Goal: Task Accomplishment & Management: Manage account settings

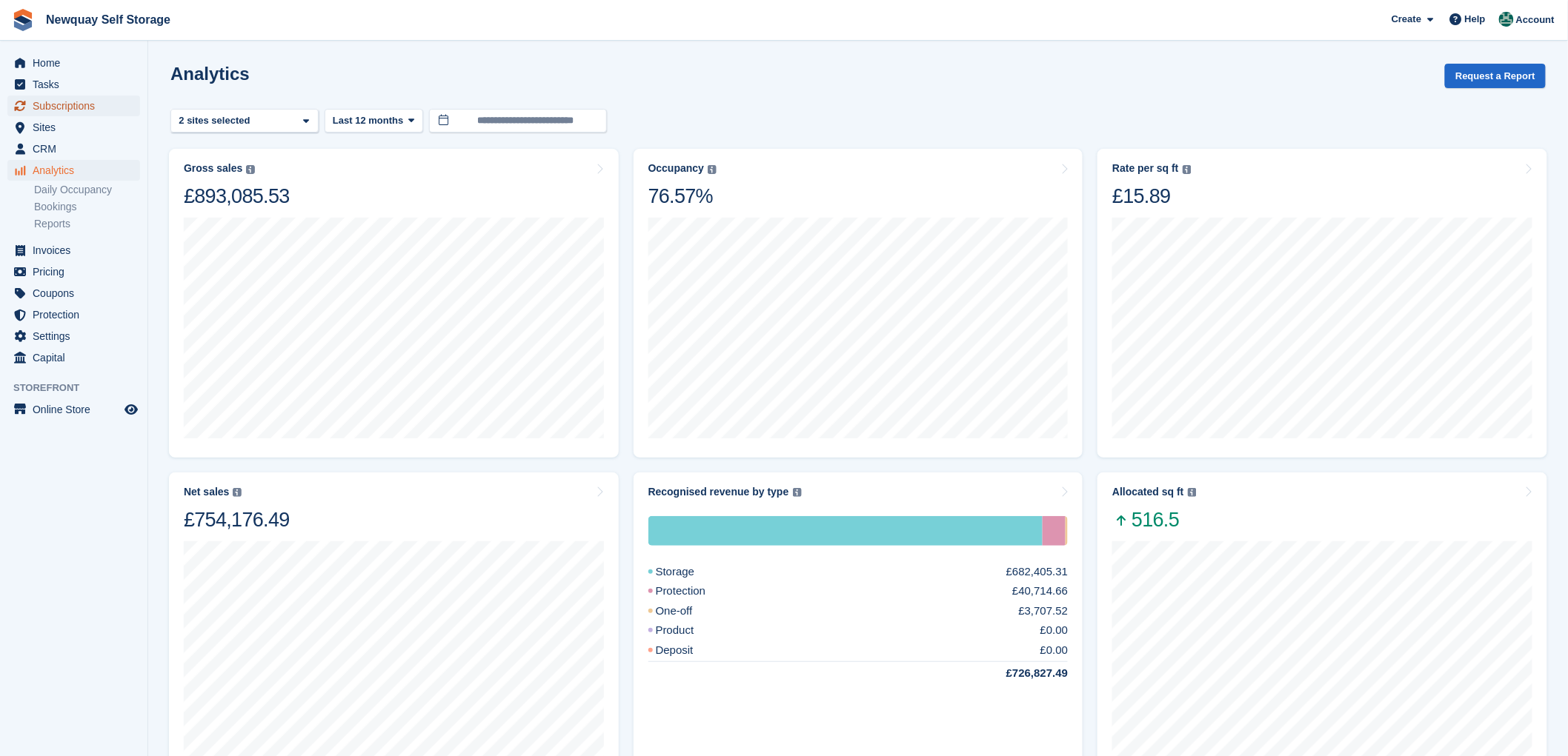
click at [72, 100] on span "Subscriptions" at bounding box center [77, 105] width 89 height 21
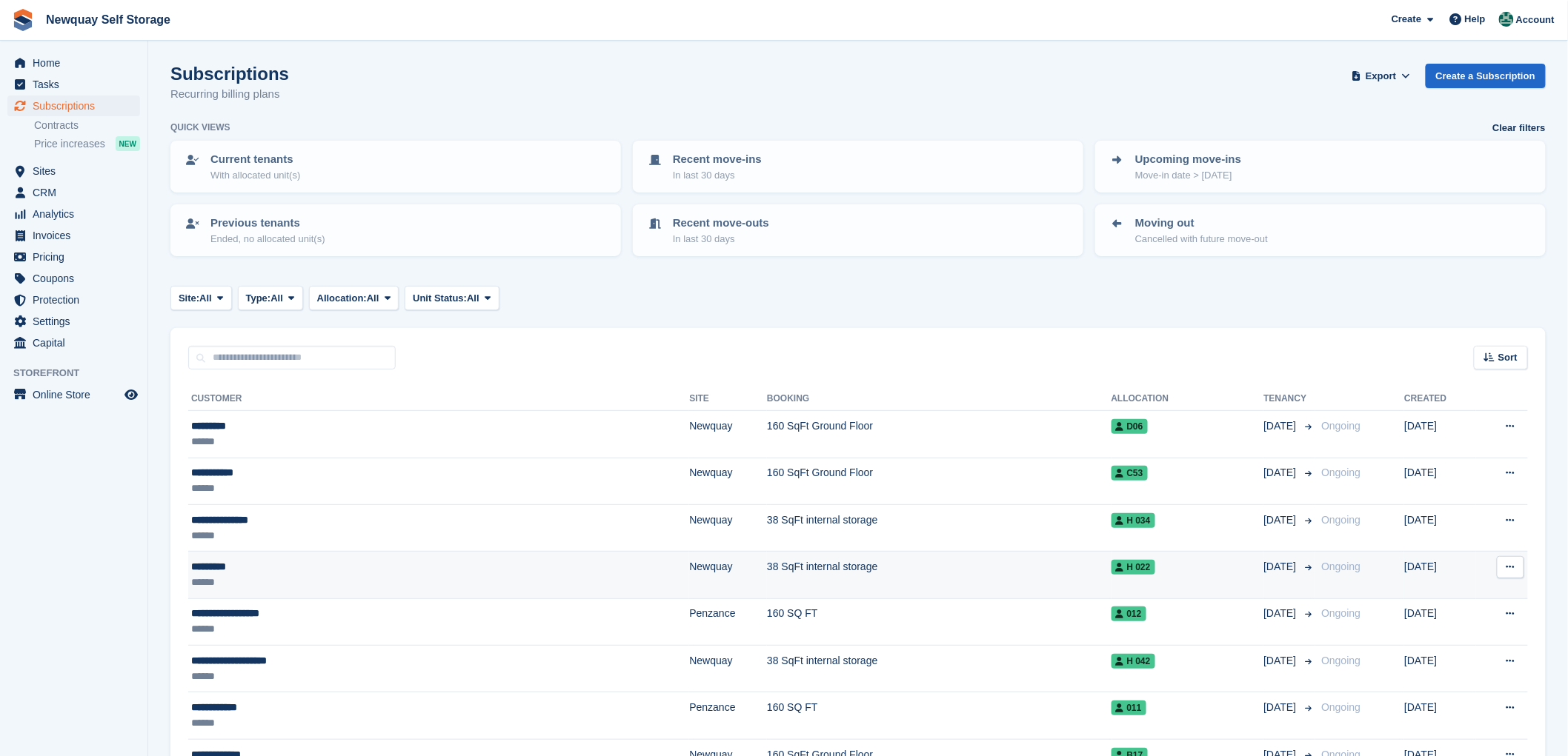
click at [220, 560] on div "*********" at bounding box center [338, 567] width 295 height 16
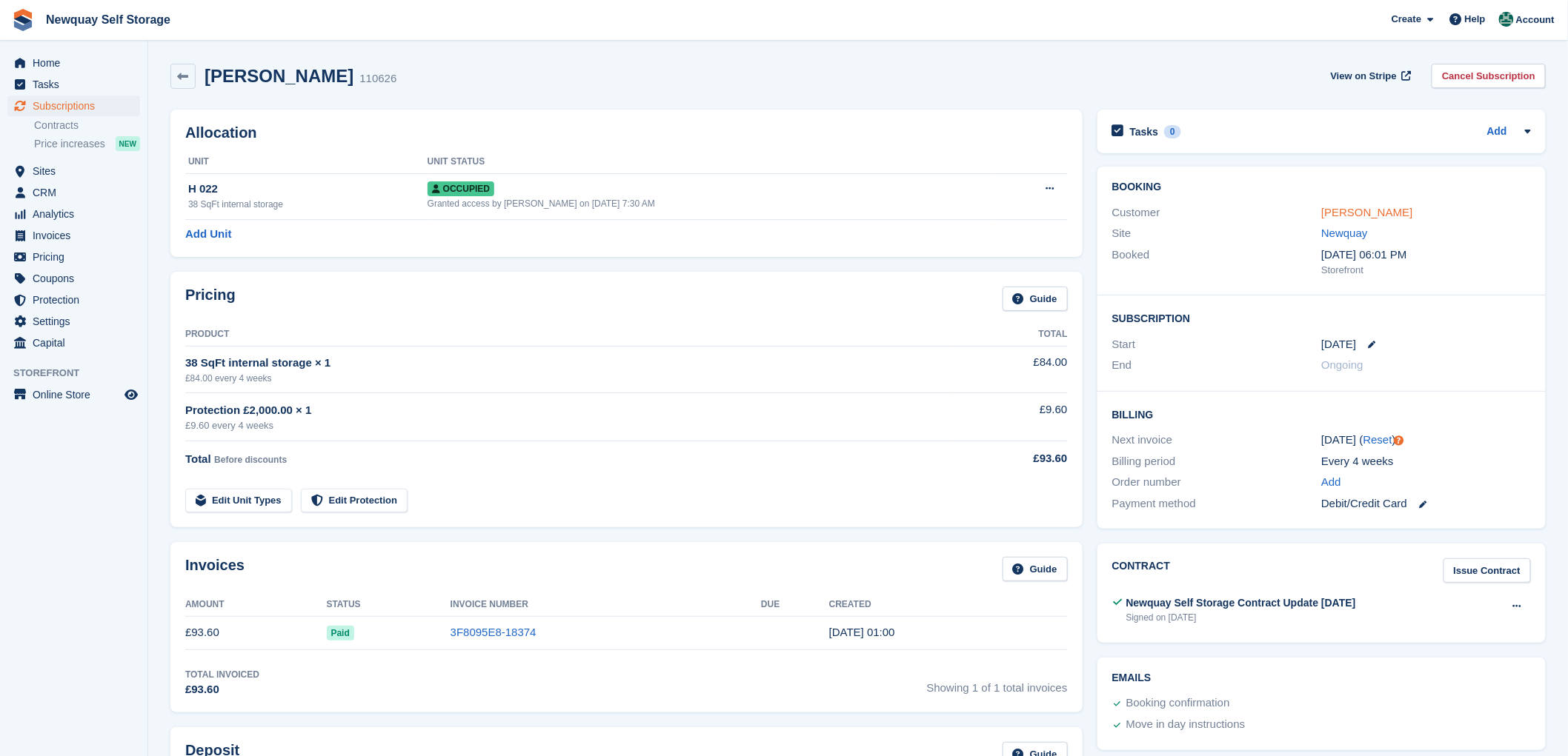
click at [1338, 213] on link "Ben White" at bounding box center [1366, 212] width 91 height 12
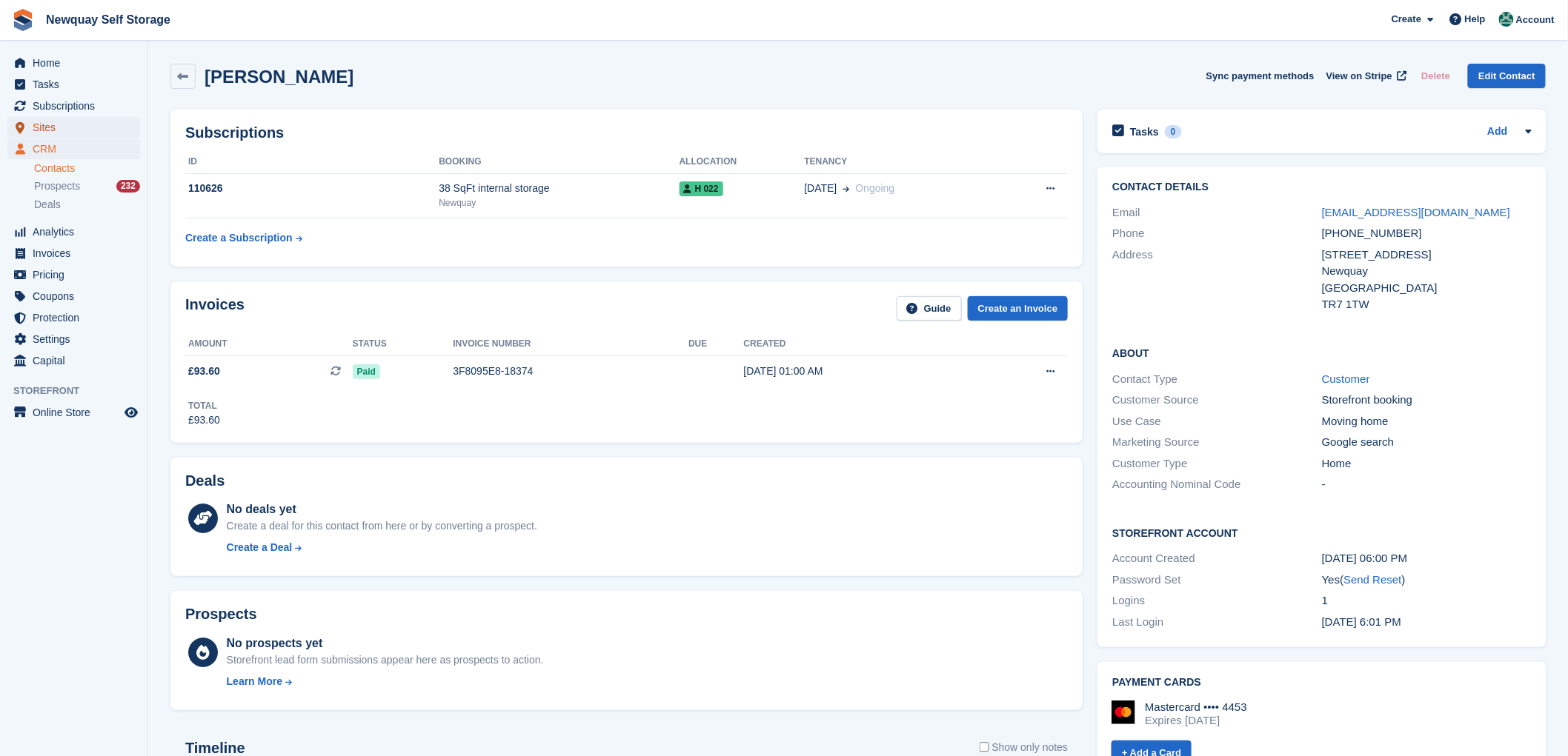
click at [47, 123] on span "Sites" at bounding box center [77, 127] width 89 height 21
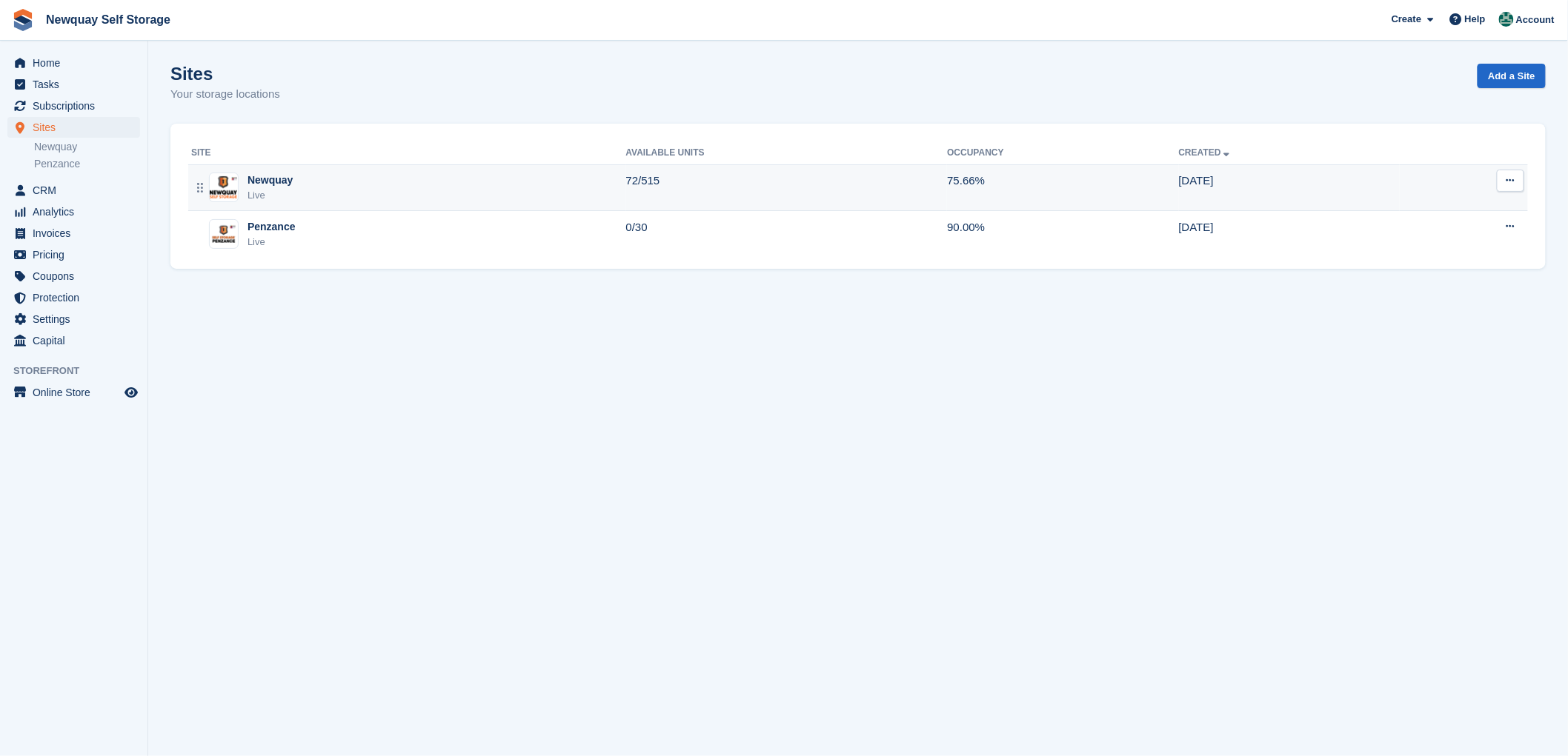
click at [268, 185] on div "Newquay" at bounding box center [270, 181] width 45 height 16
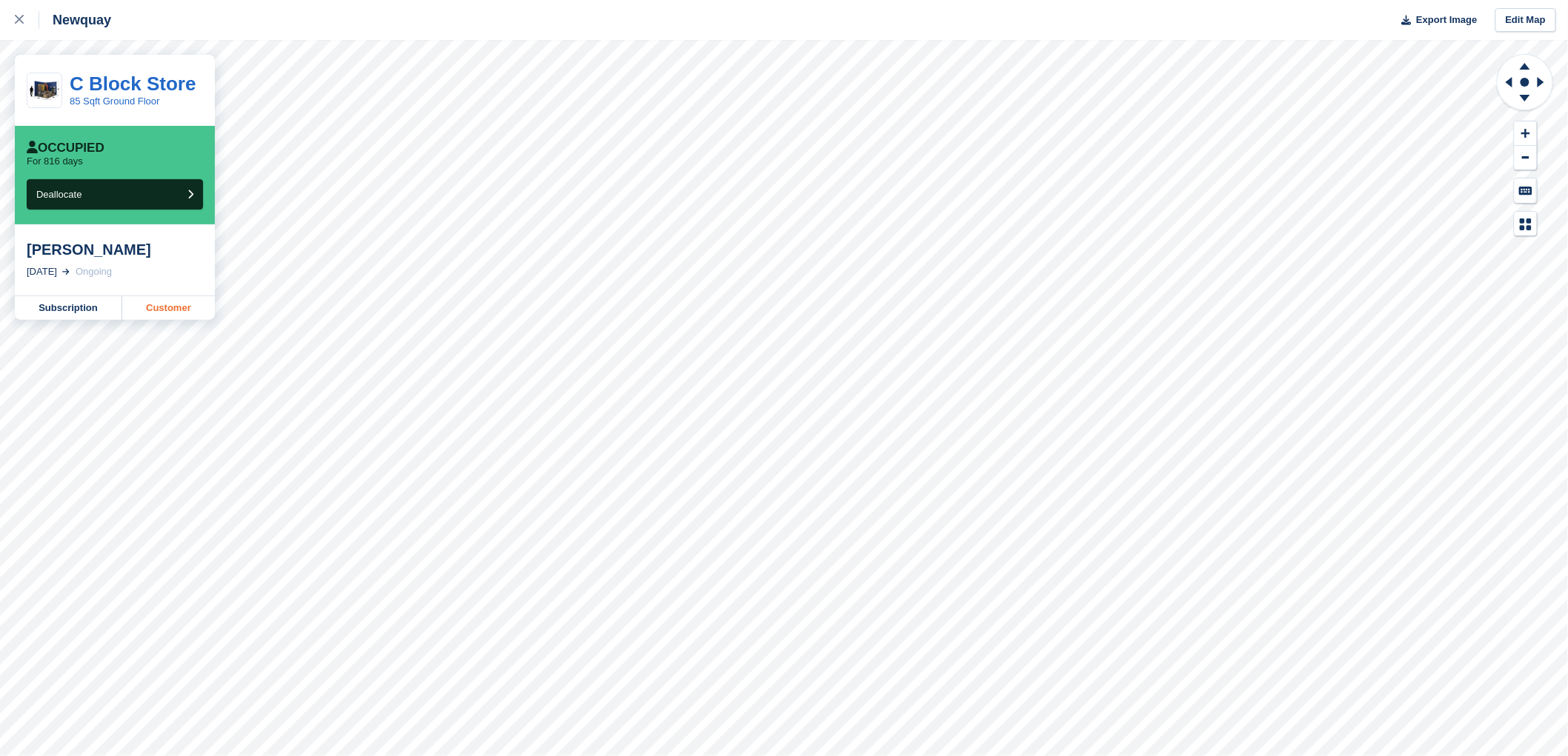
click at [167, 305] on link "Customer" at bounding box center [168, 308] width 92 height 24
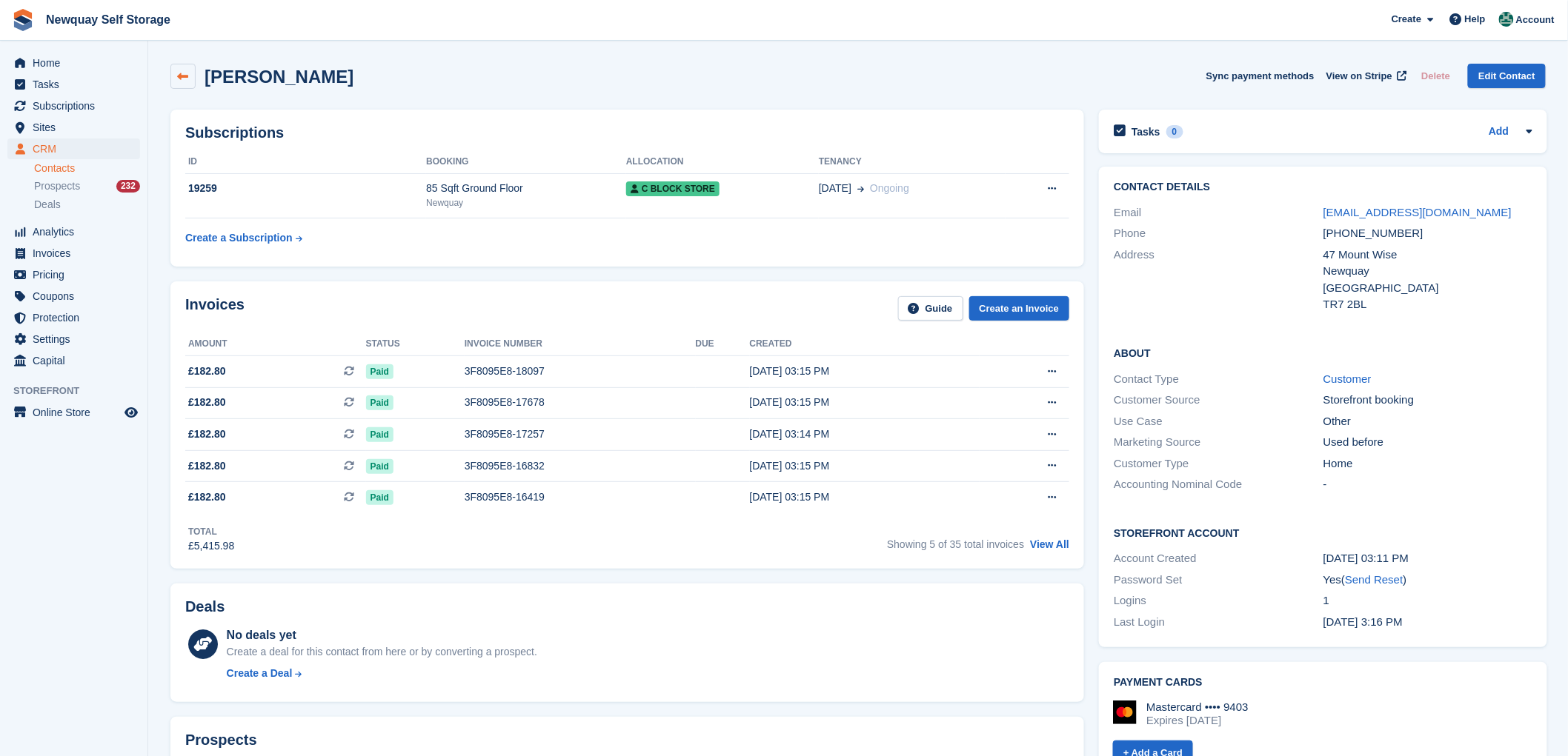
click at [184, 67] on link at bounding box center [183, 76] width 25 height 25
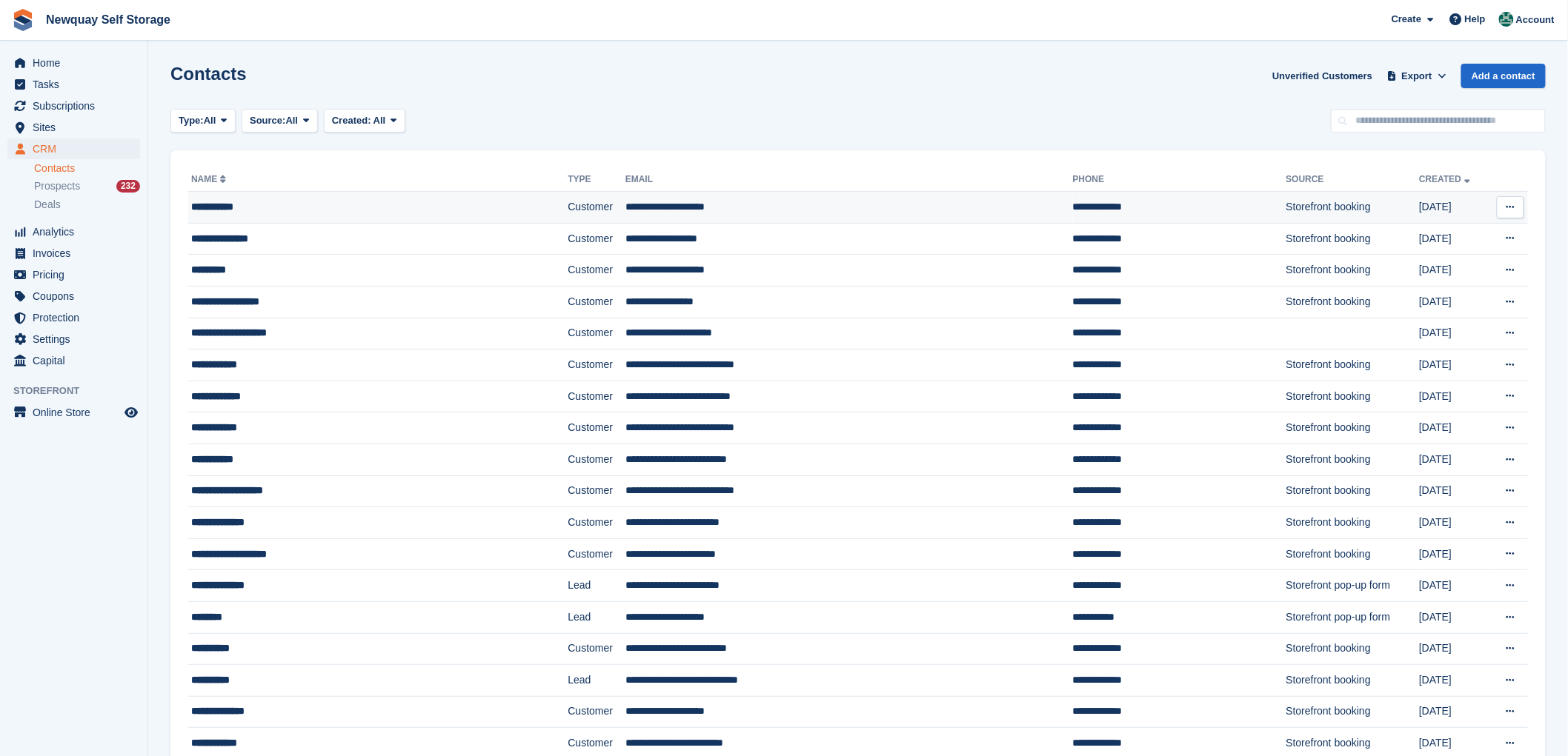
click at [227, 202] on div "**********" at bounding box center [338, 207] width 295 height 16
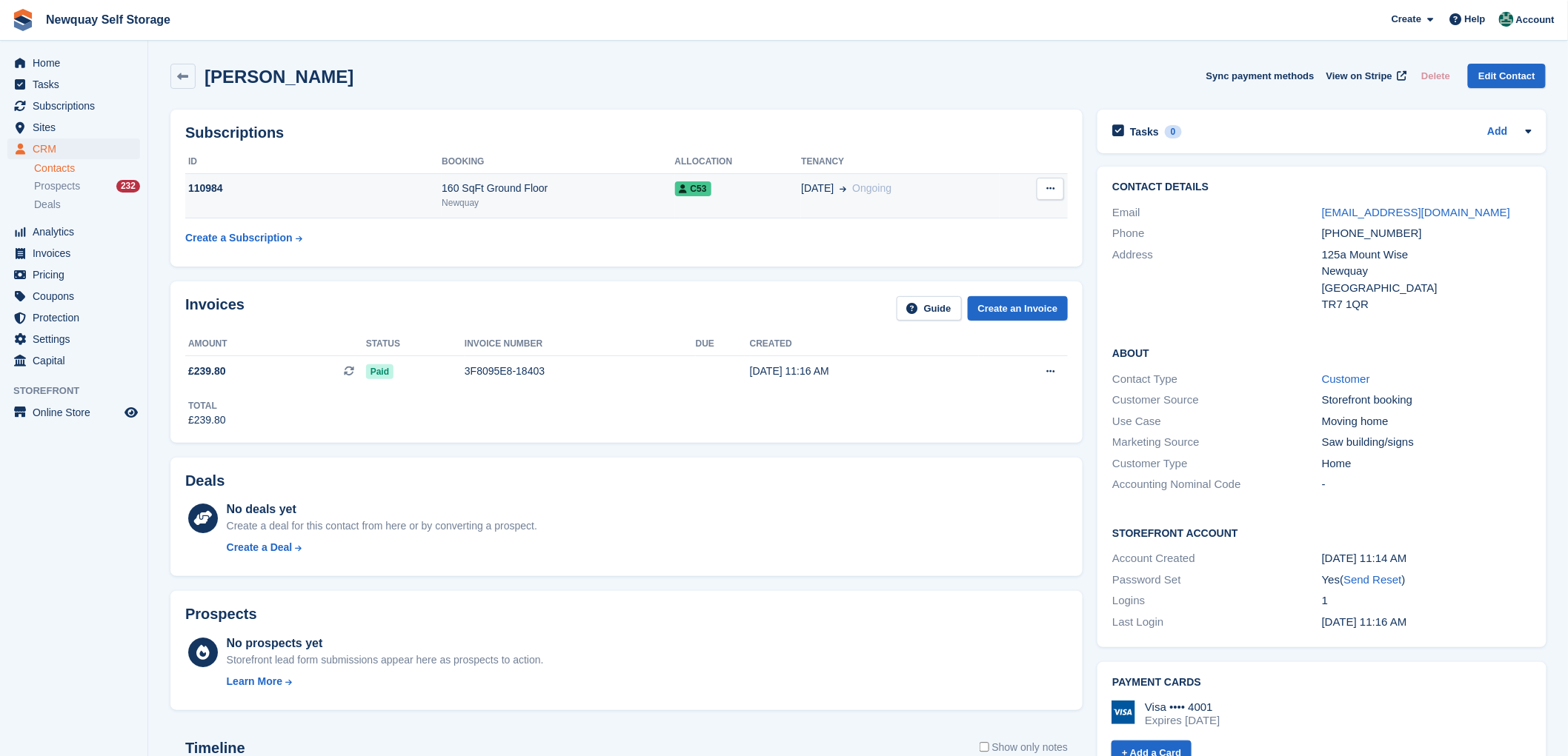
click at [213, 184] on div "110984" at bounding box center [313, 188] width 256 height 16
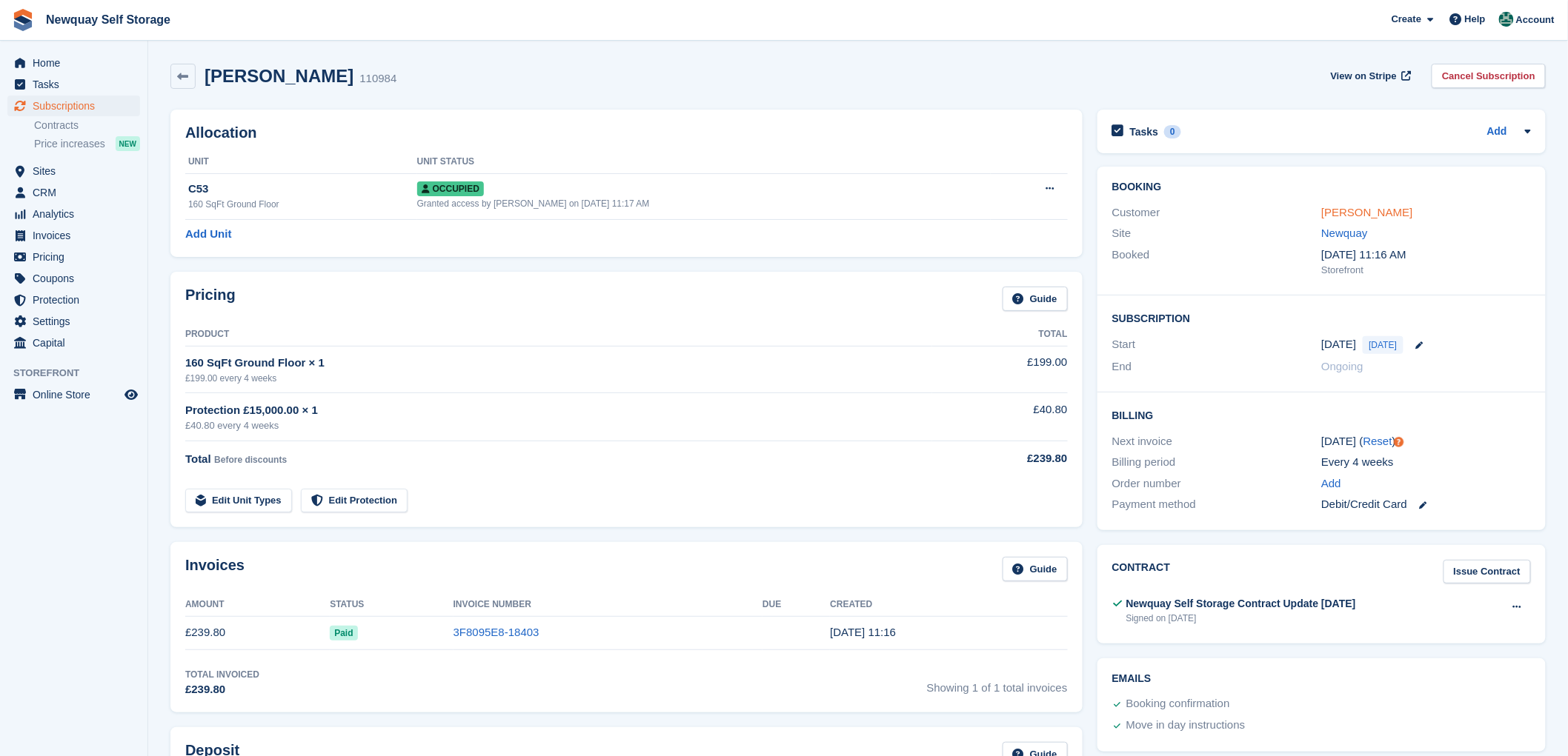
click at [1342, 211] on link "[PERSON_NAME]" at bounding box center [1366, 212] width 91 height 12
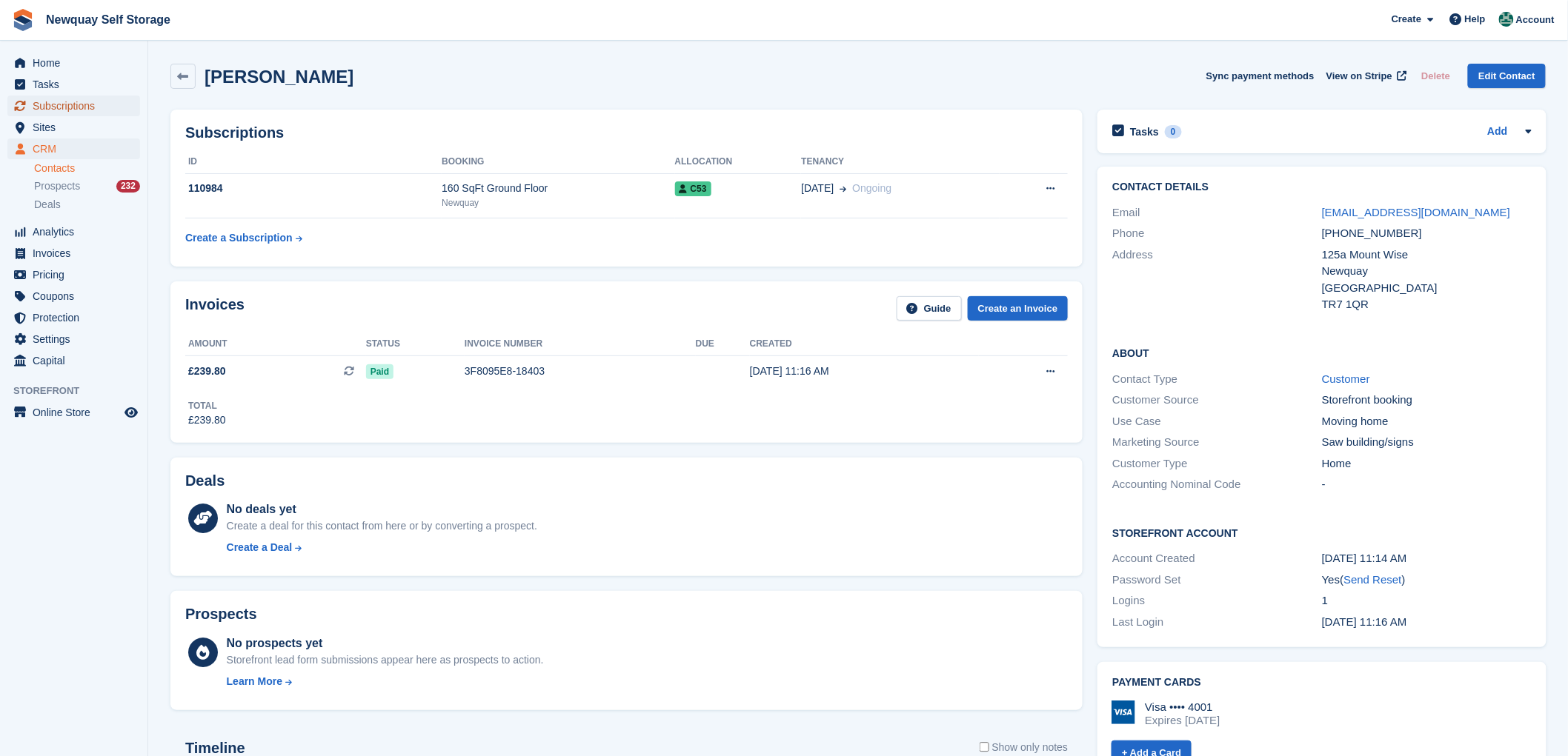
click at [79, 102] on span "Subscriptions" at bounding box center [77, 105] width 89 height 21
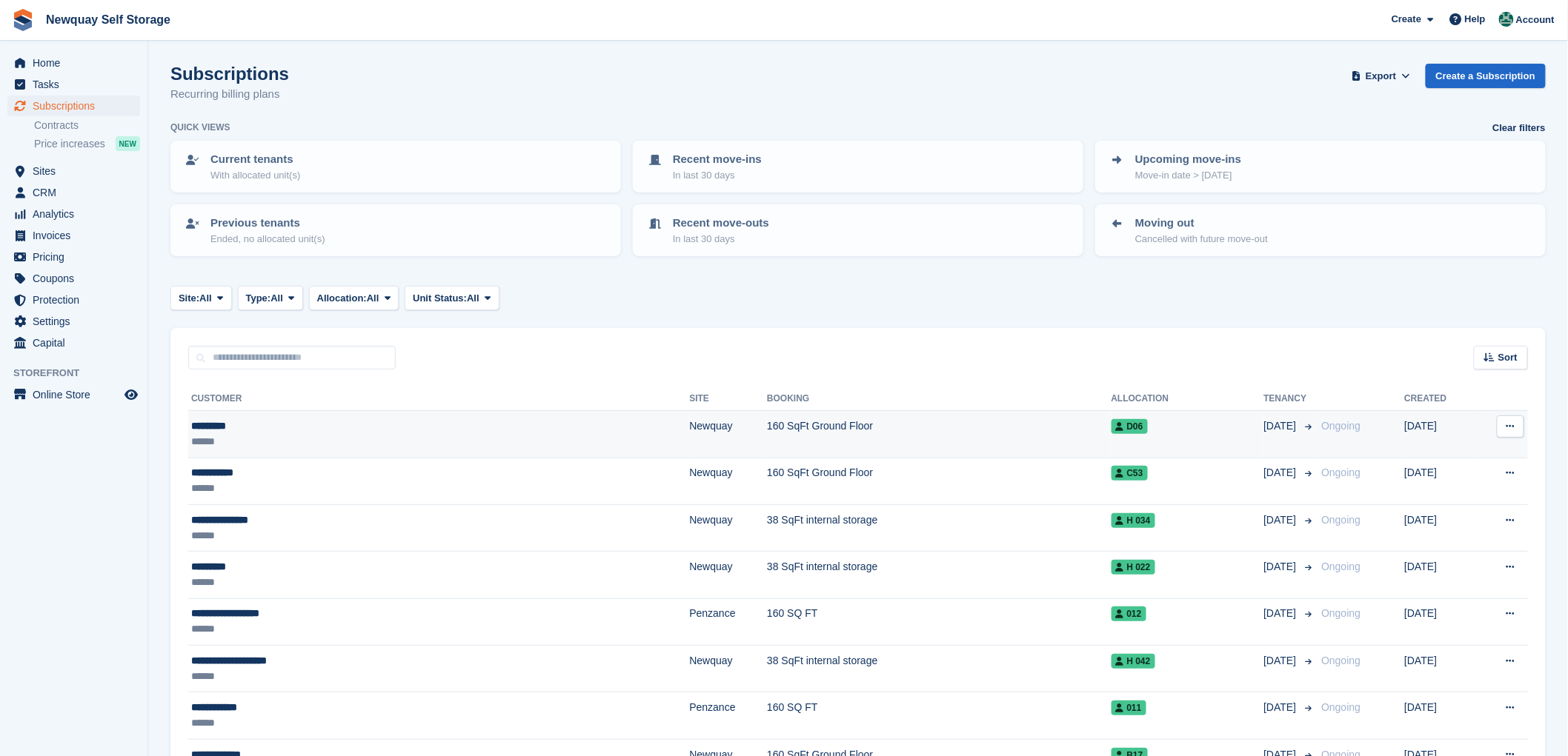
click at [1508, 416] on button at bounding box center [1510, 426] width 27 height 22
click at [1446, 446] on p "View customer" at bounding box center [1453, 455] width 129 height 19
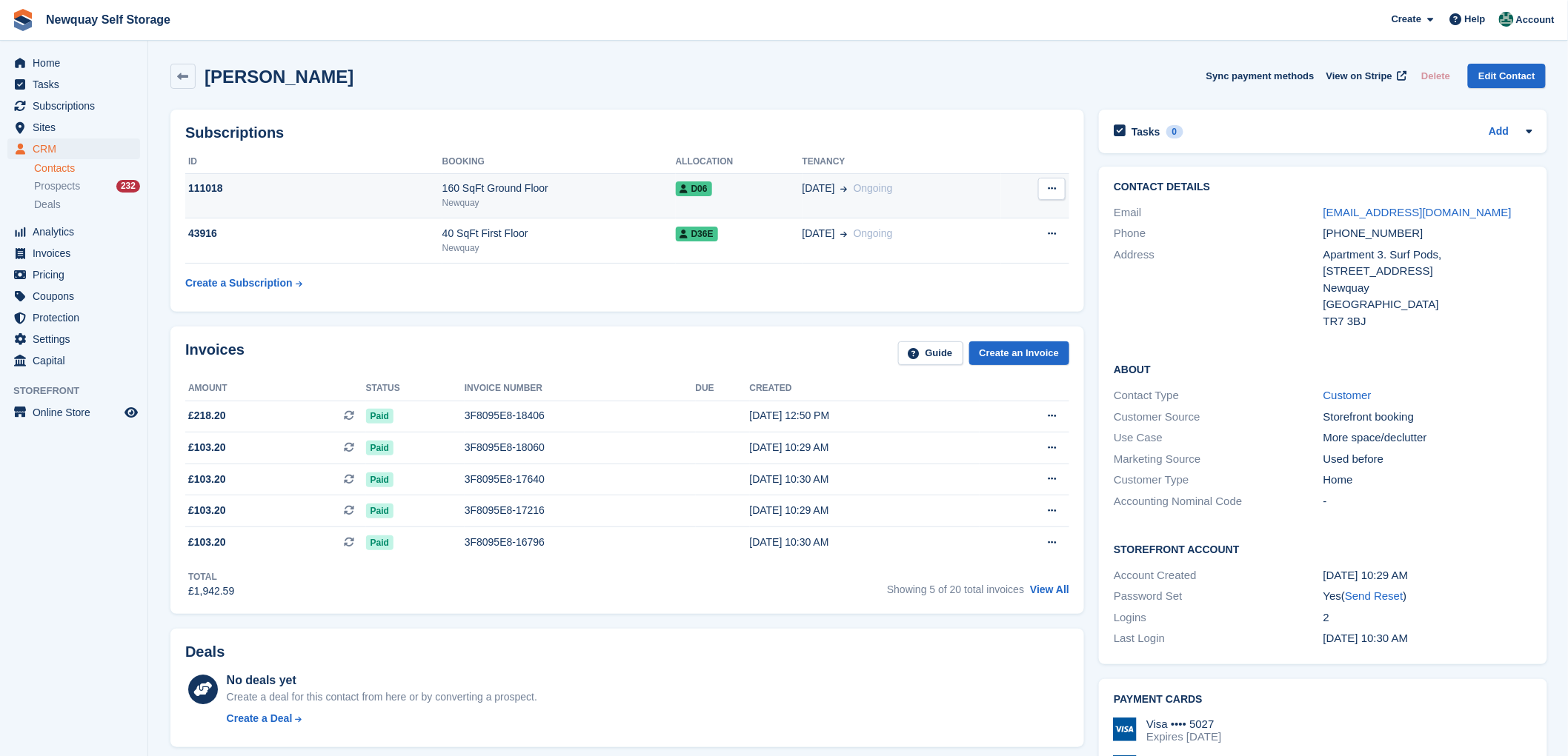
click at [202, 183] on div "111018" at bounding box center [313, 188] width 257 height 16
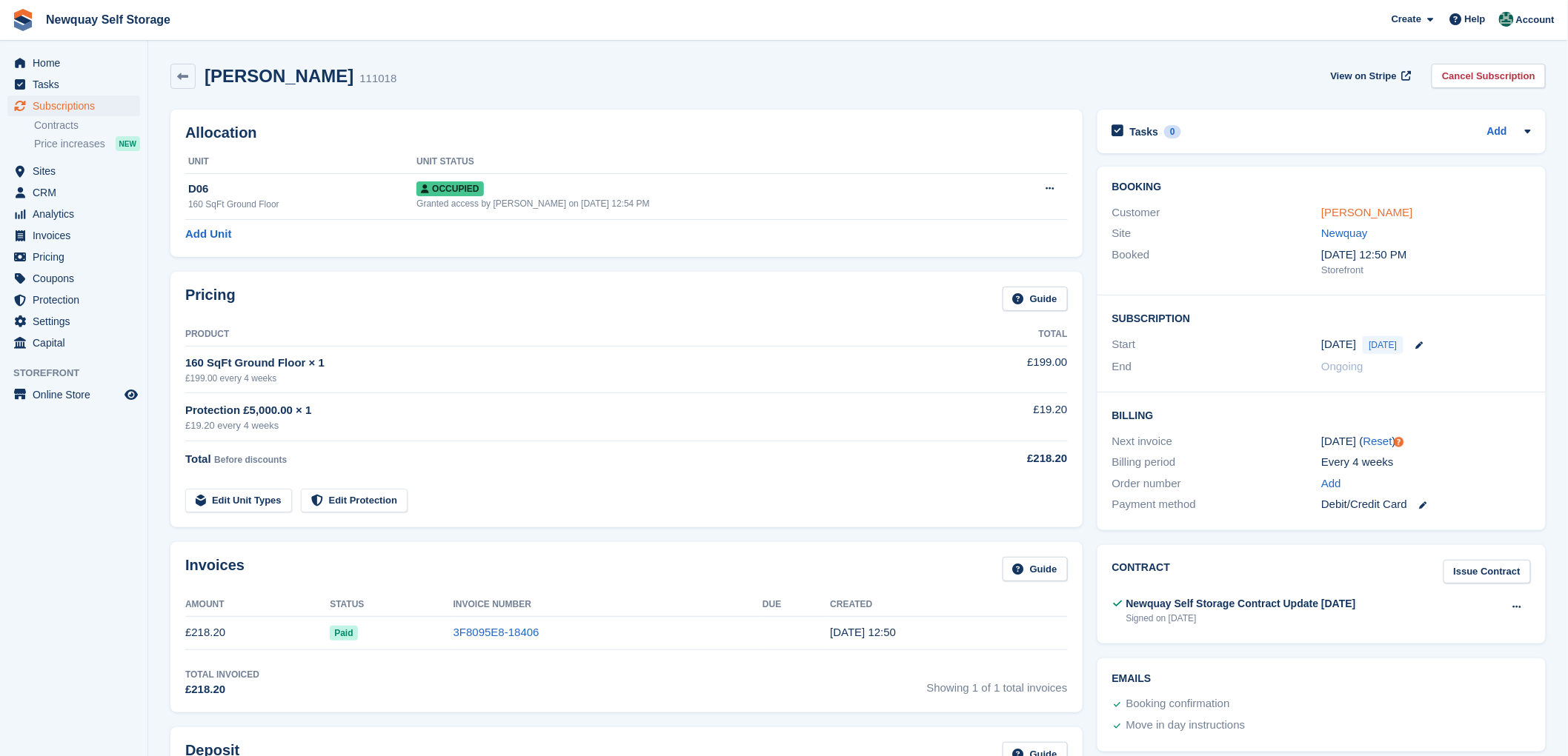
click at [1335, 212] on link "[PERSON_NAME]" at bounding box center [1366, 212] width 91 height 12
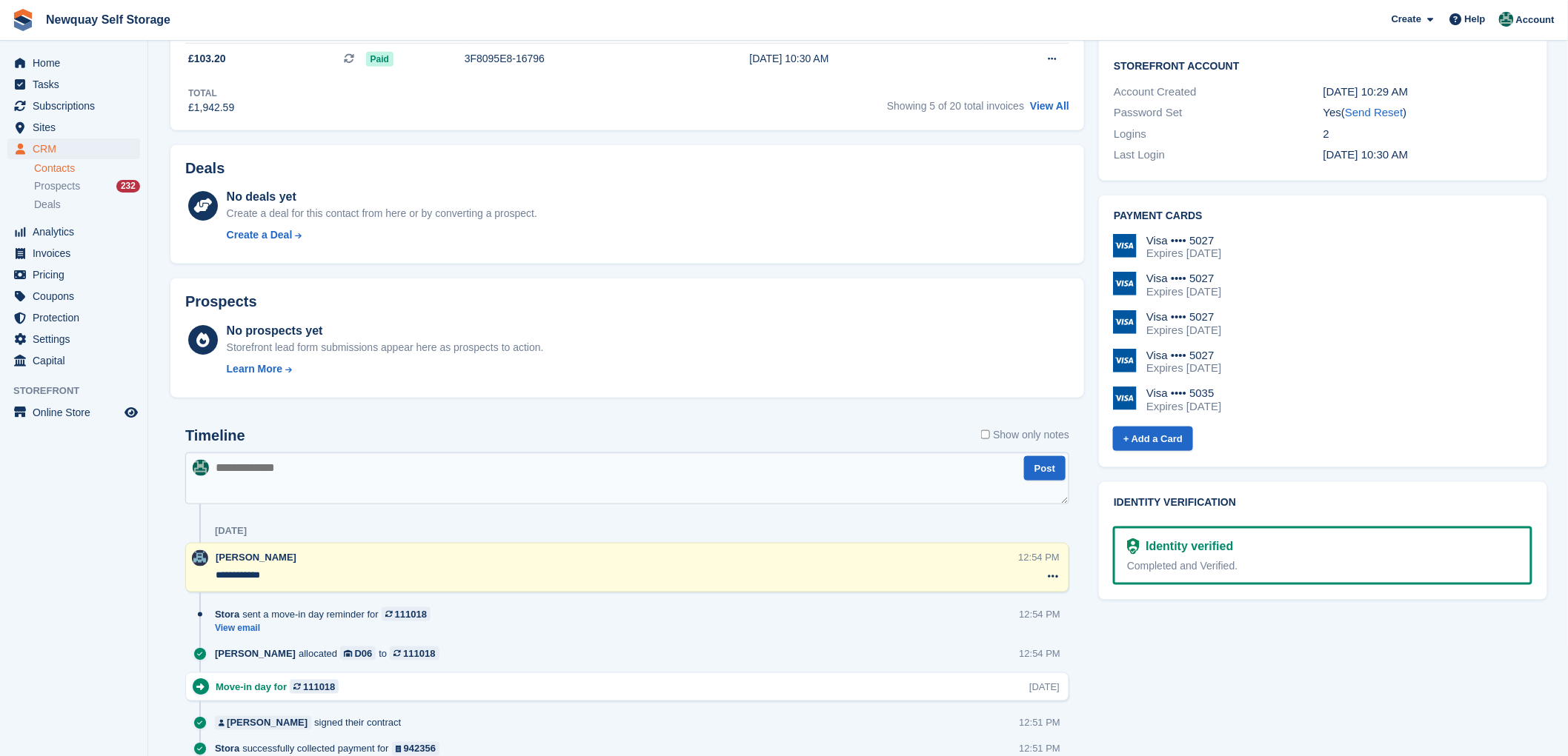
scroll to position [740, 0]
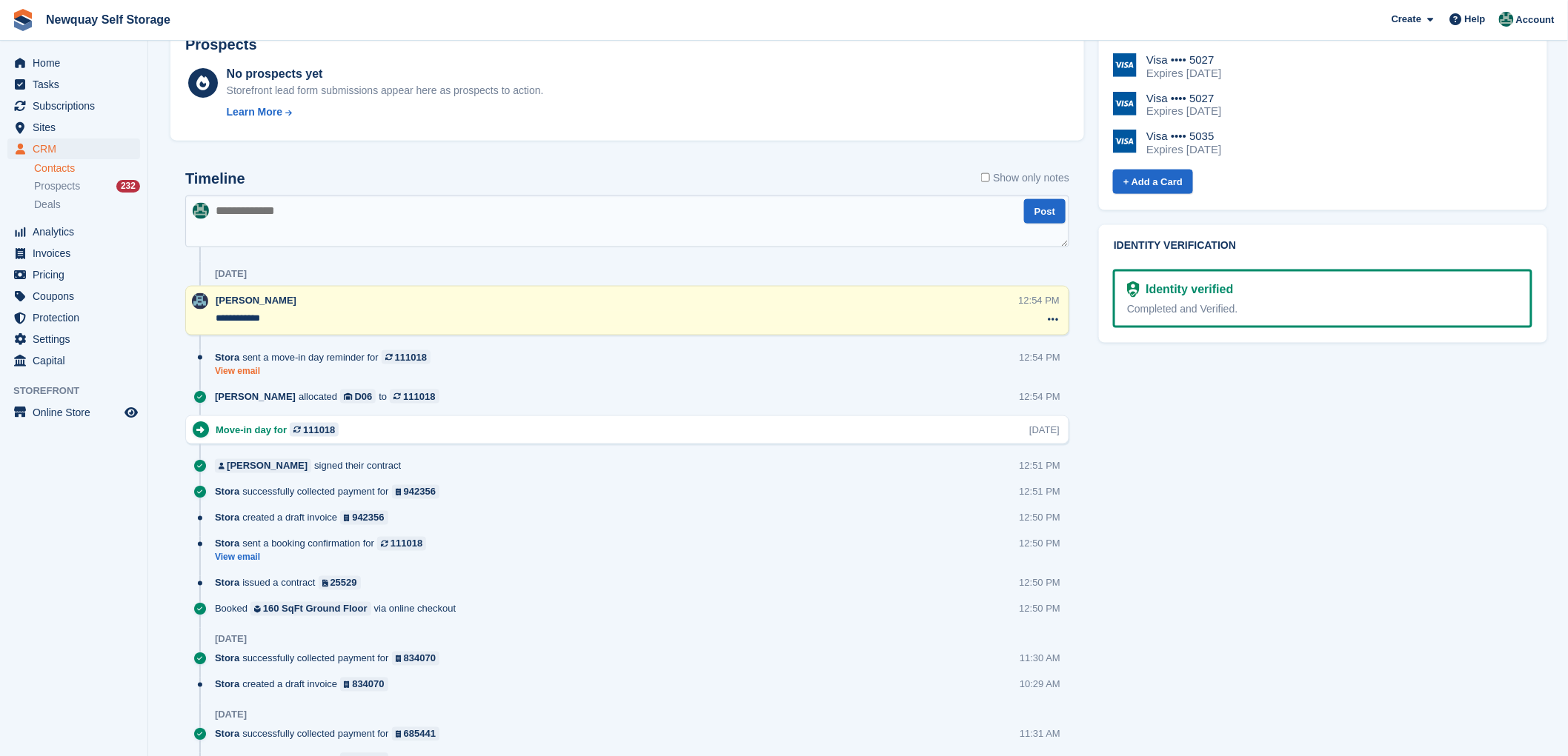
click at [236, 367] on link "View email" at bounding box center [327, 371] width 223 height 12
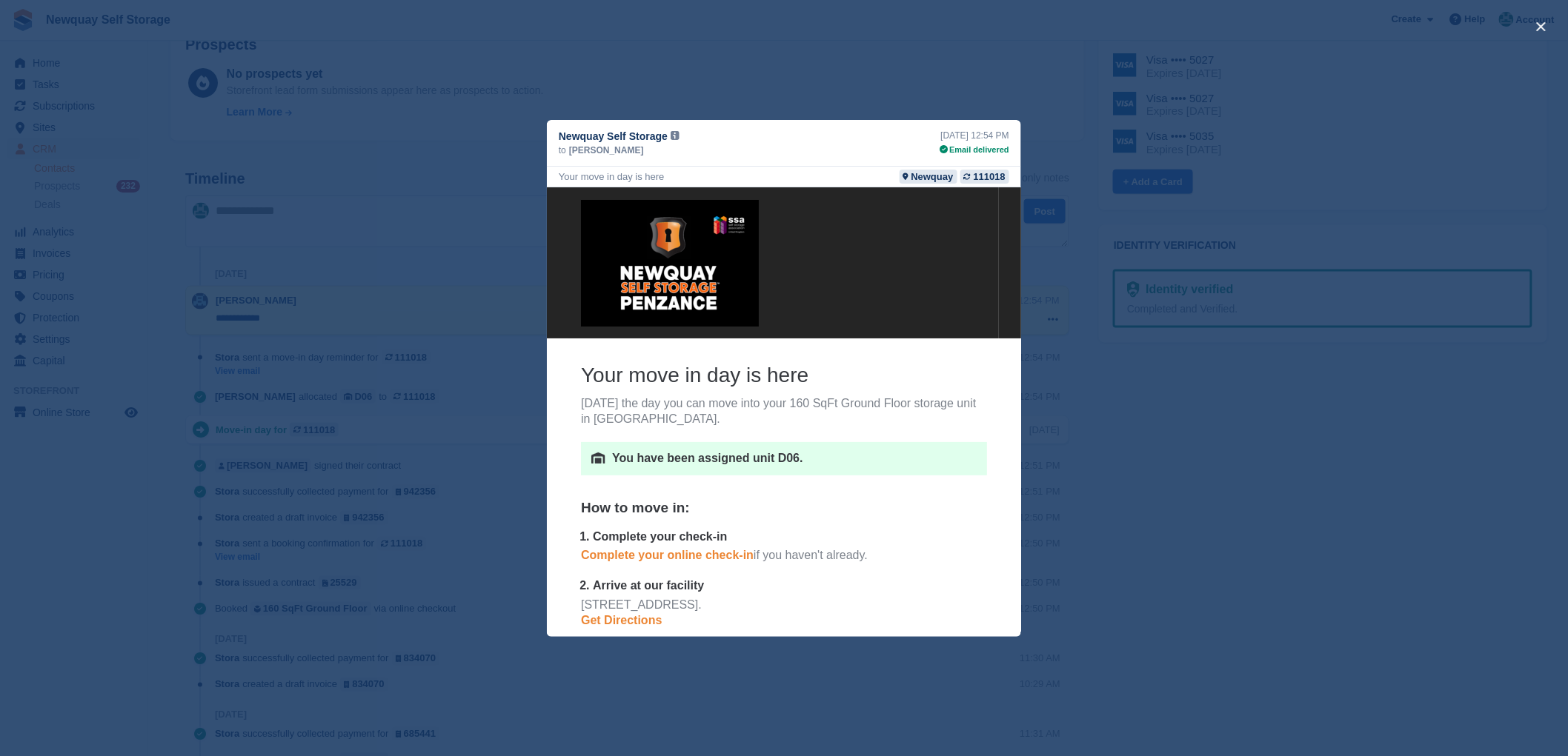
scroll to position [411, 0]
click at [1212, 380] on div "close" at bounding box center [784, 378] width 1568 height 756
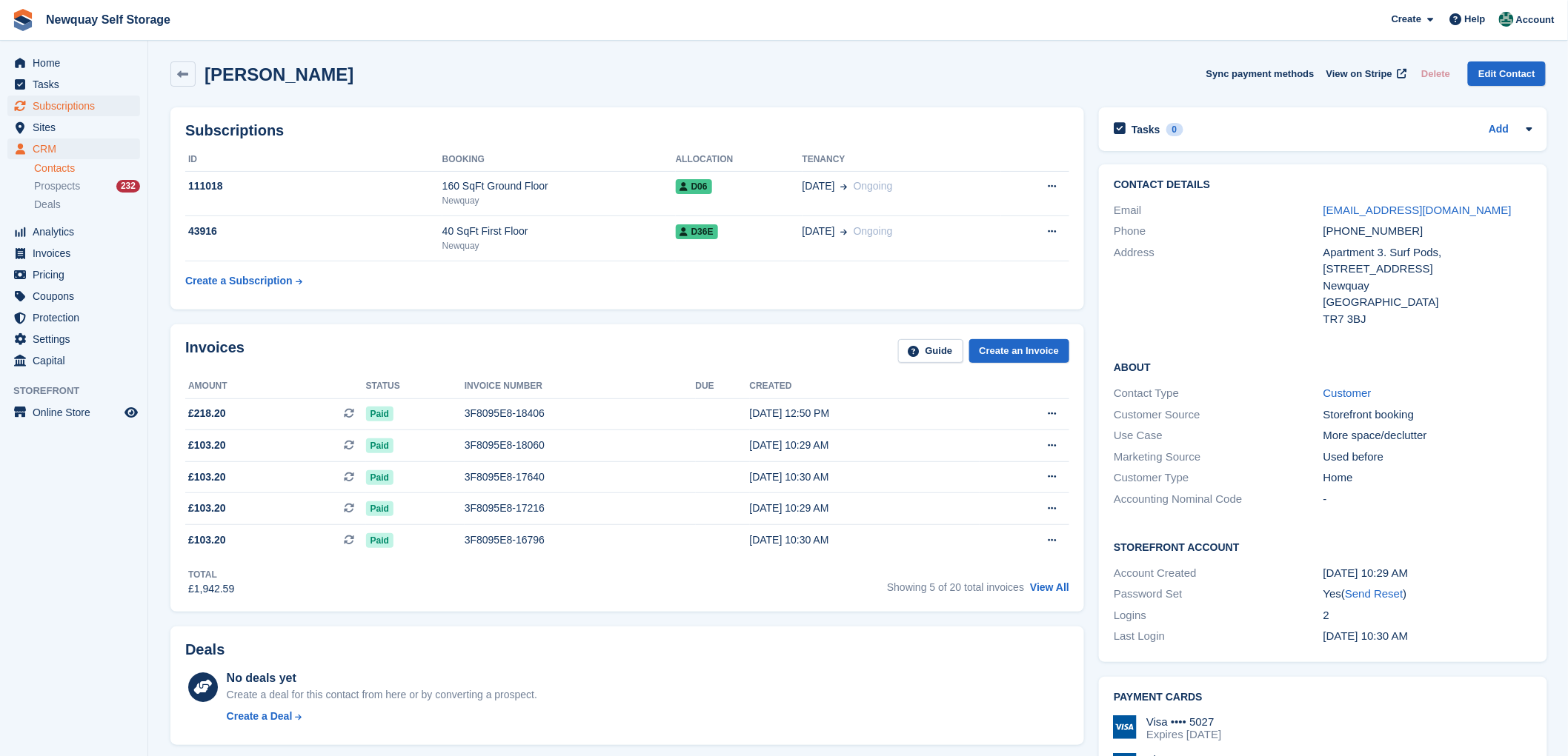
scroll to position [0, 0]
click at [63, 102] on span "Subscriptions" at bounding box center [77, 105] width 89 height 21
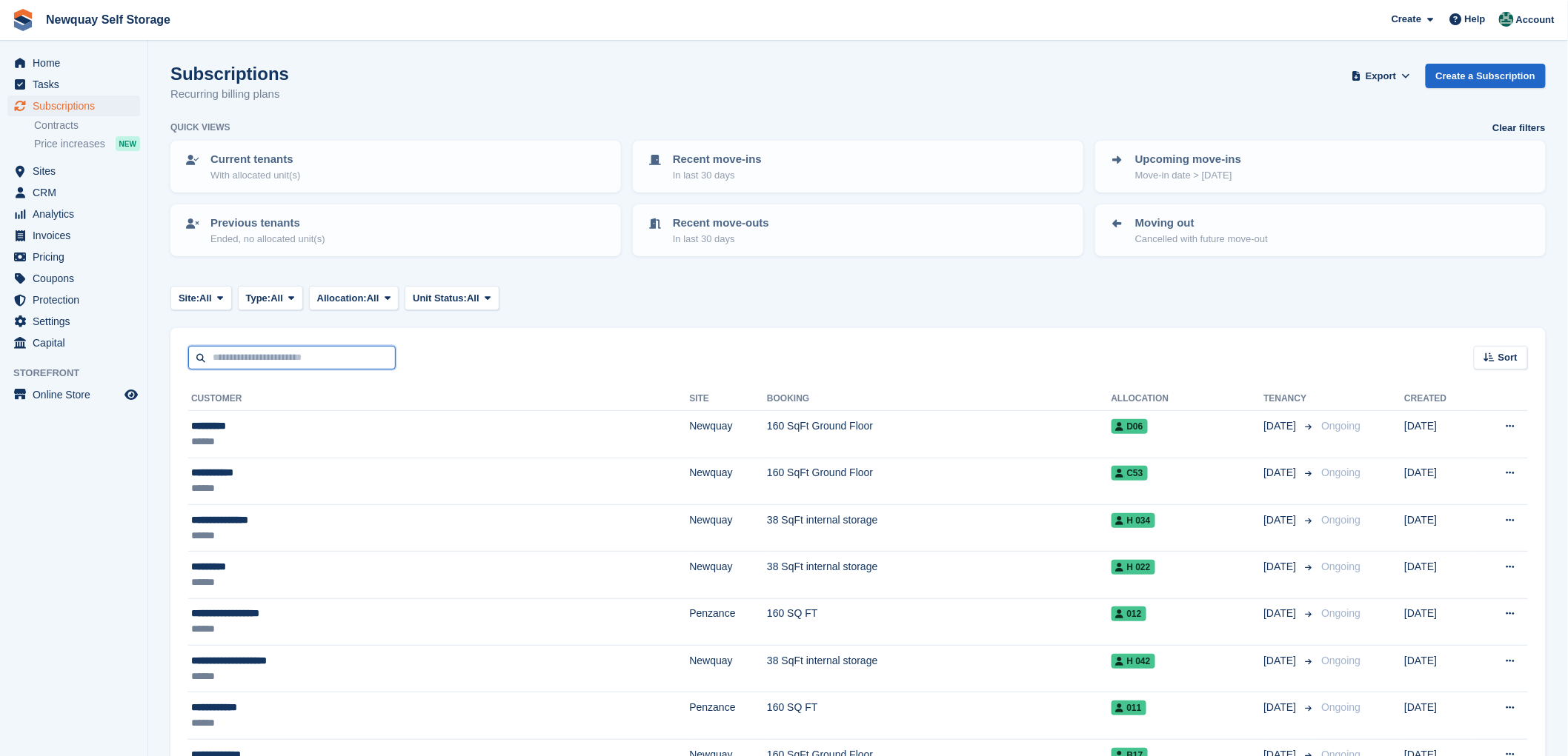
click at [231, 354] on input "text" at bounding box center [292, 358] width 207 height 25
type input "********"
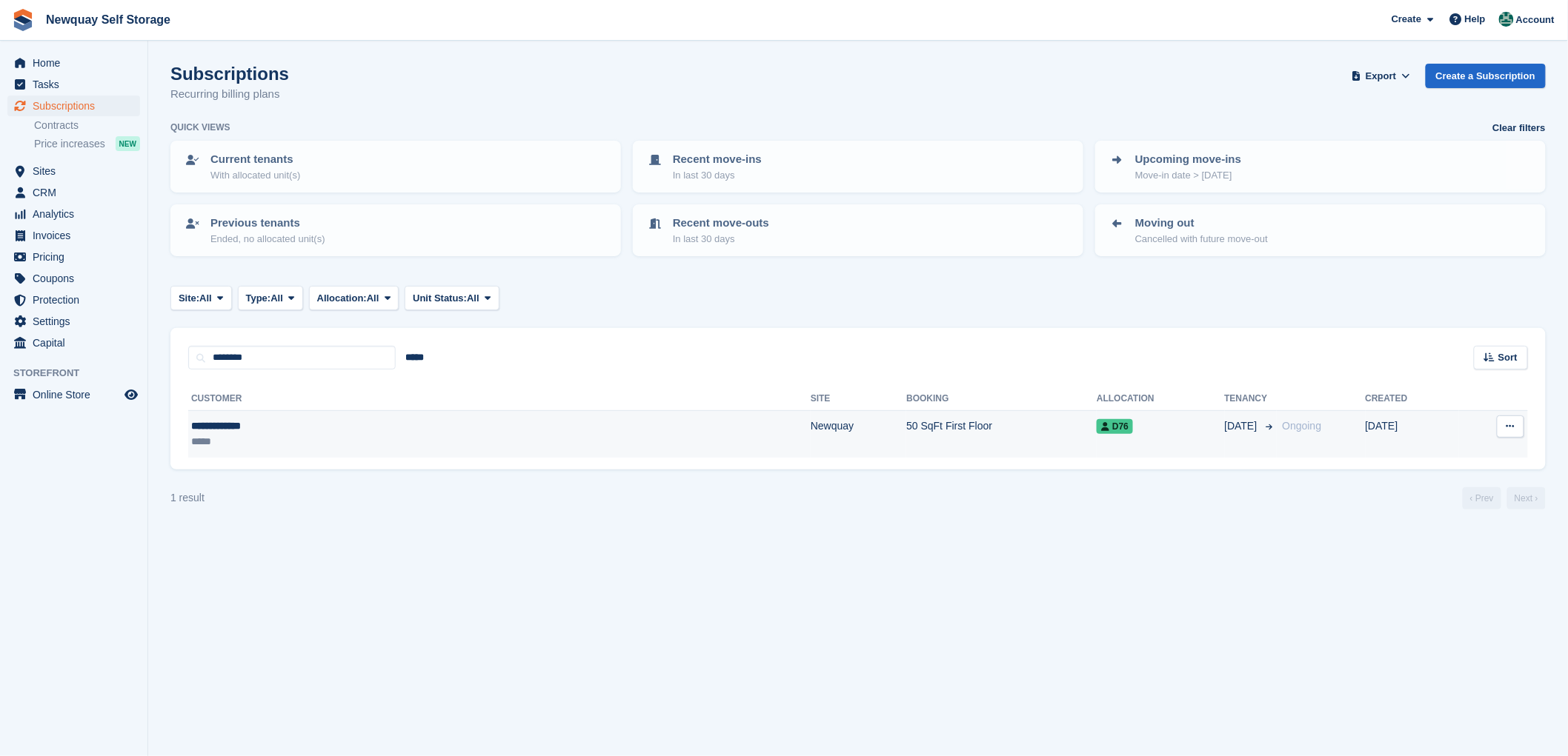
click at [240, 419] on div "**********" at bounding box center [330, 426] width 278 height 16
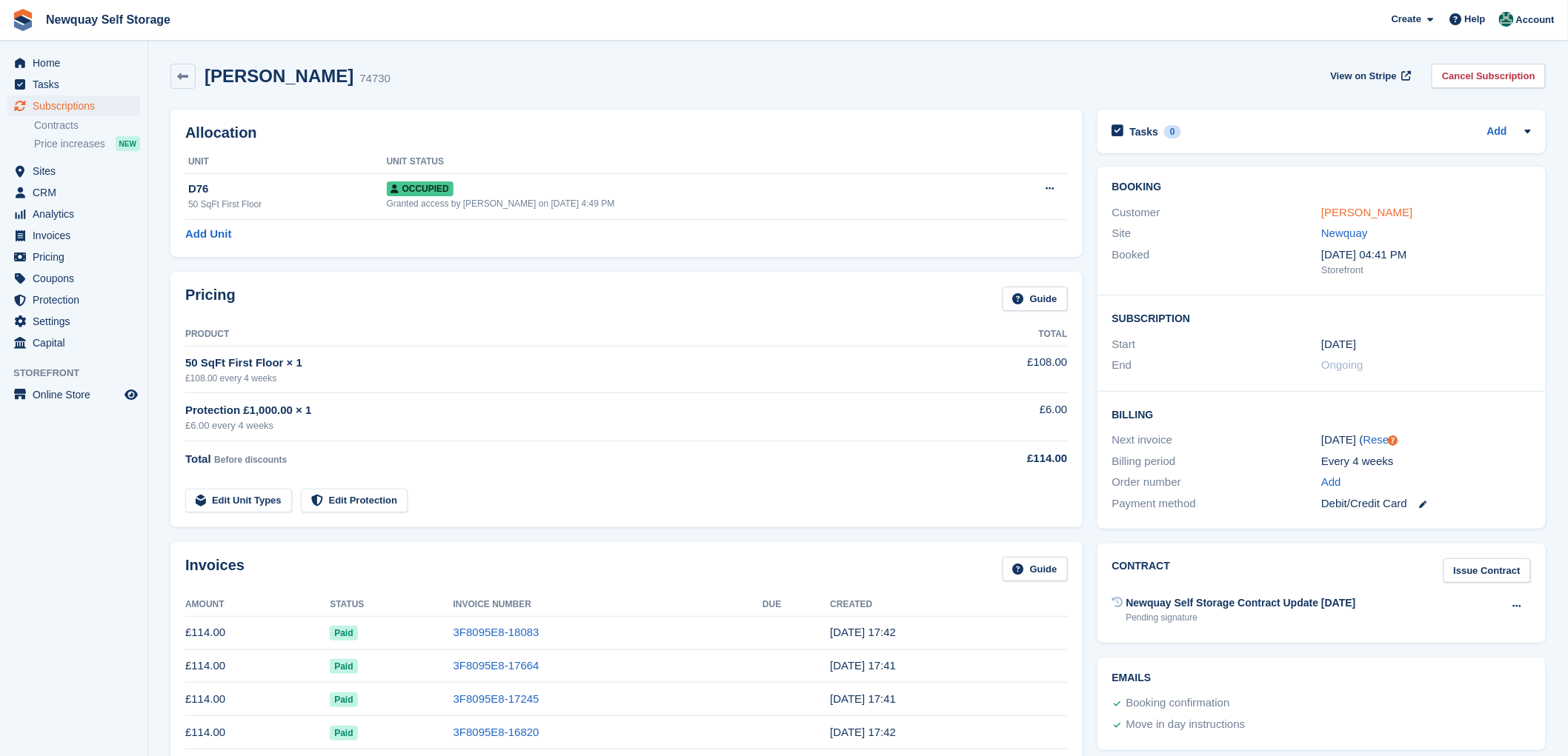
click at [1361, 207] on link "[PERSON_NAME]" at bounding box center [1366, 212] width 91 height 12
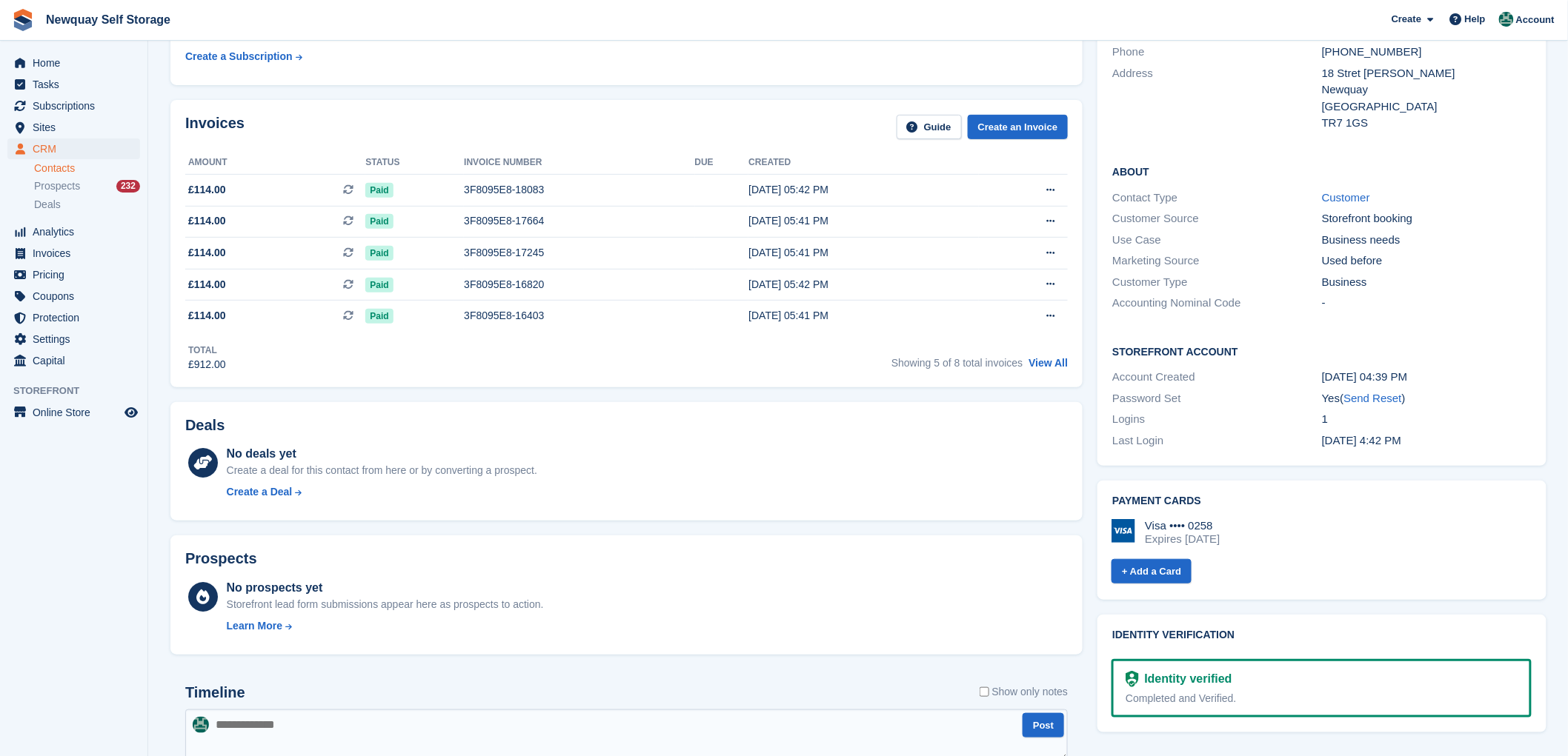
scroll to position [154, 0]
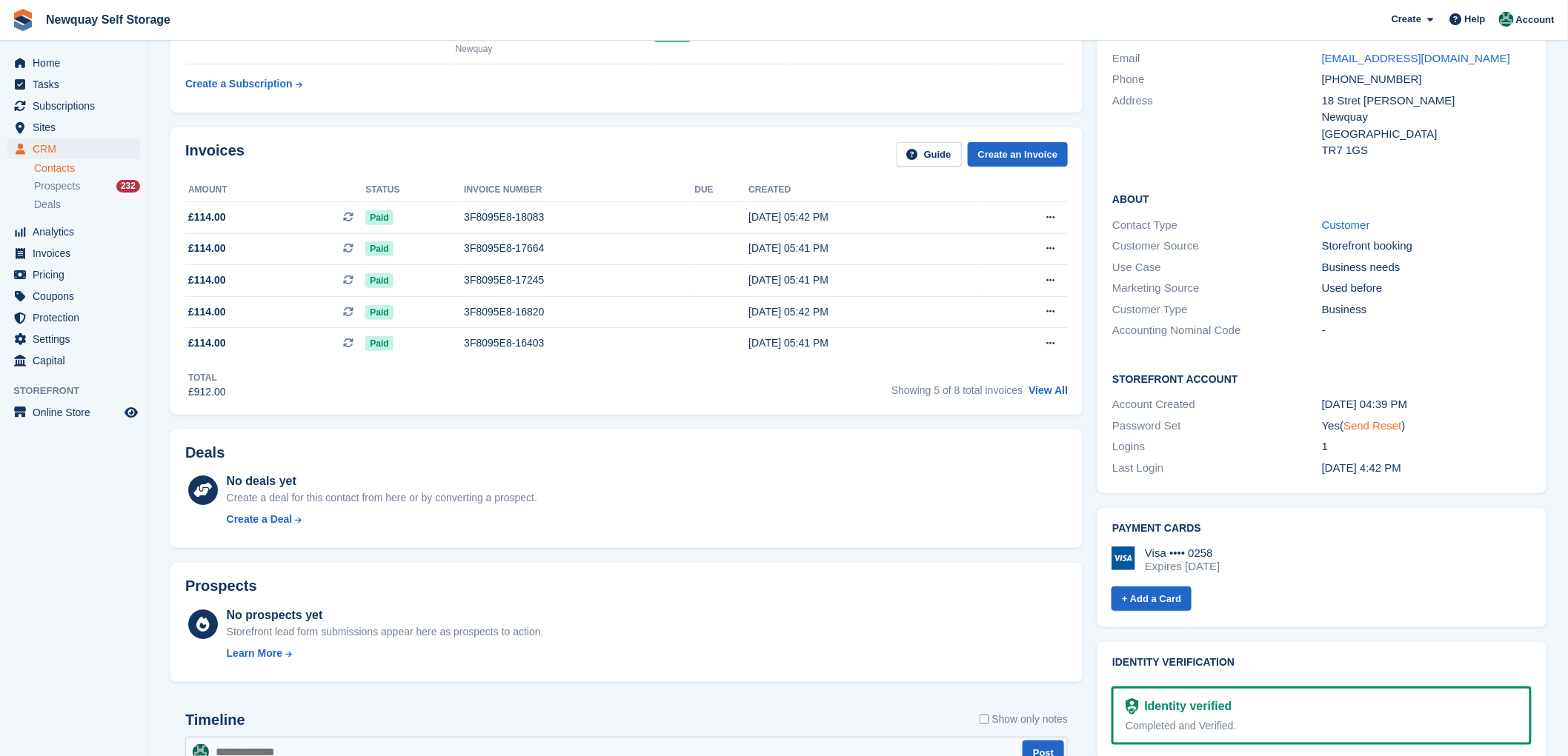
click at [1369, 423] on link "Send Reset" at bounding box center [1372, 426] width 58 height 12
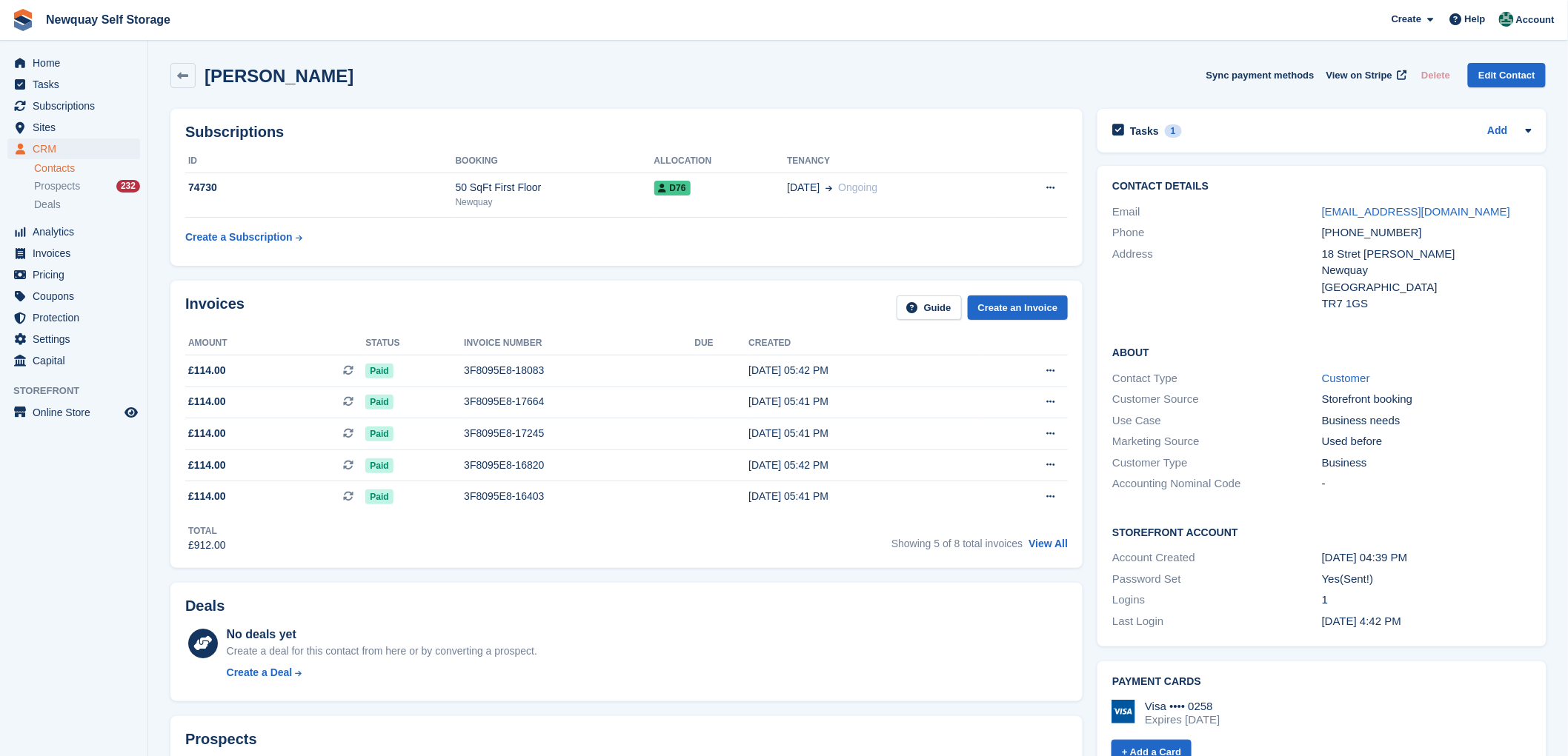
scroll to position [0, 0]
click at [206, 180] on td "74730" at bounding box center [320, 196] width 271 height 45
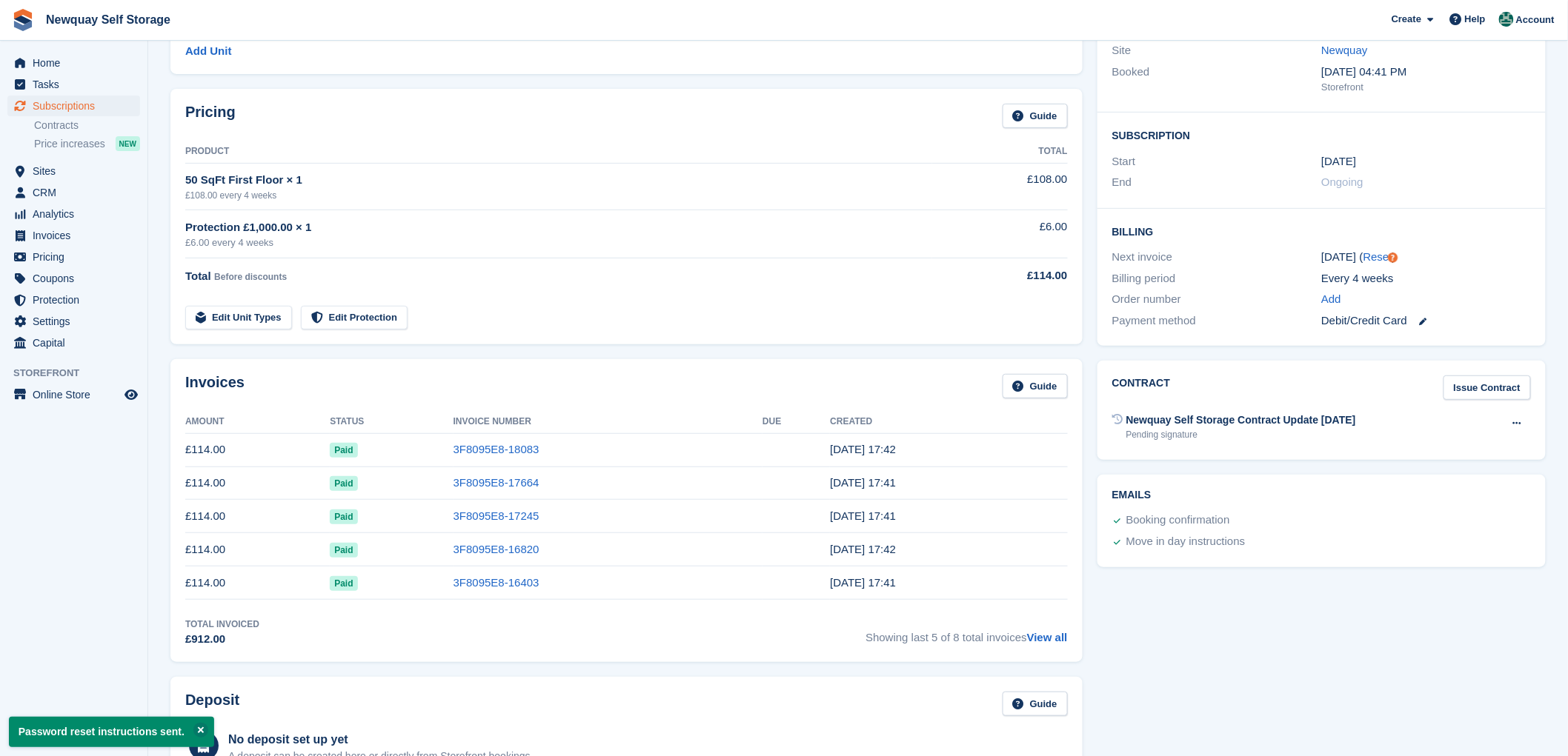
scroll to position [180, 0]
click at [1514, 420] on button at bounding box center [1517, 426] width 27 height 22
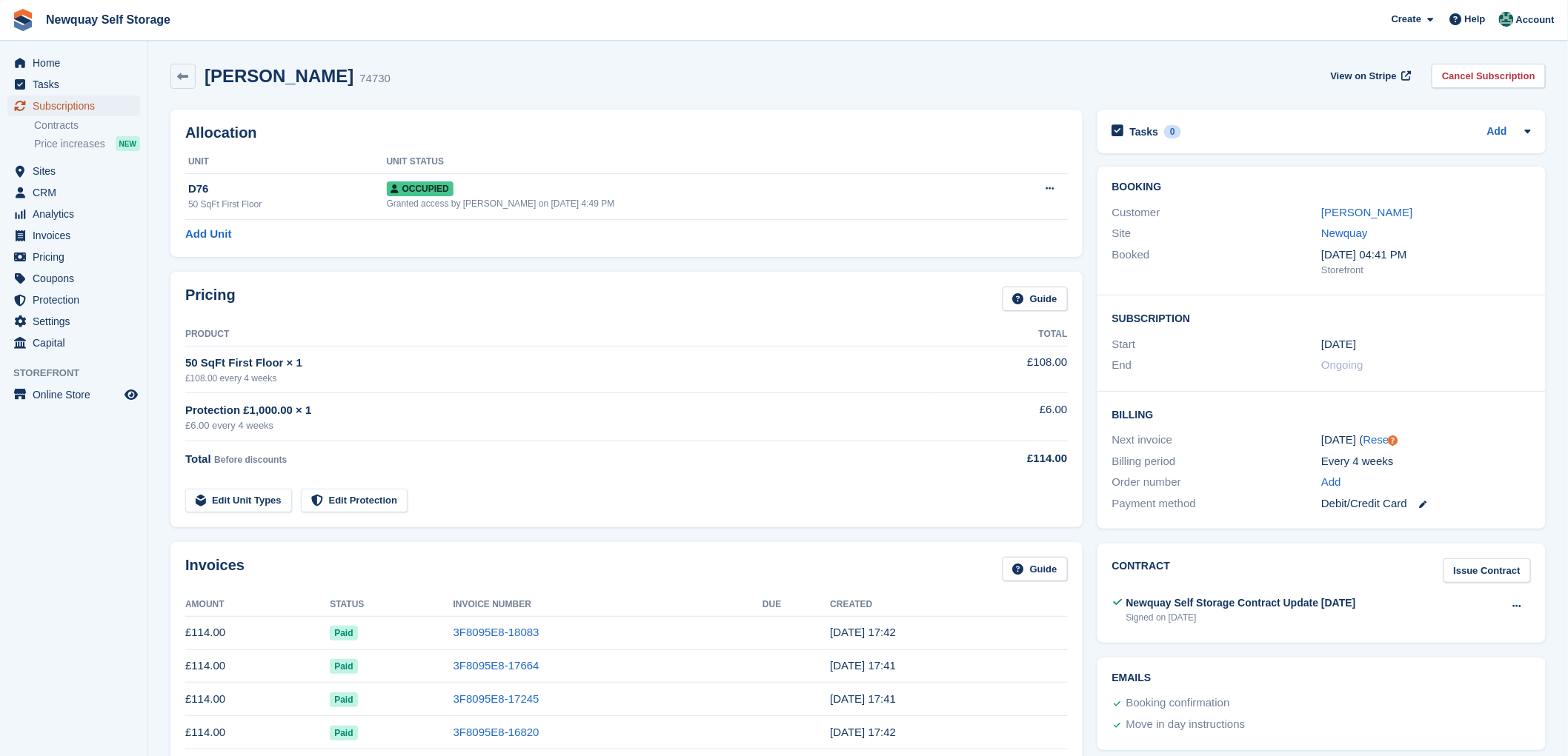
click at [62, 99] on span "Subscriptions" at bounding box center [77, 105] width 89 height 21
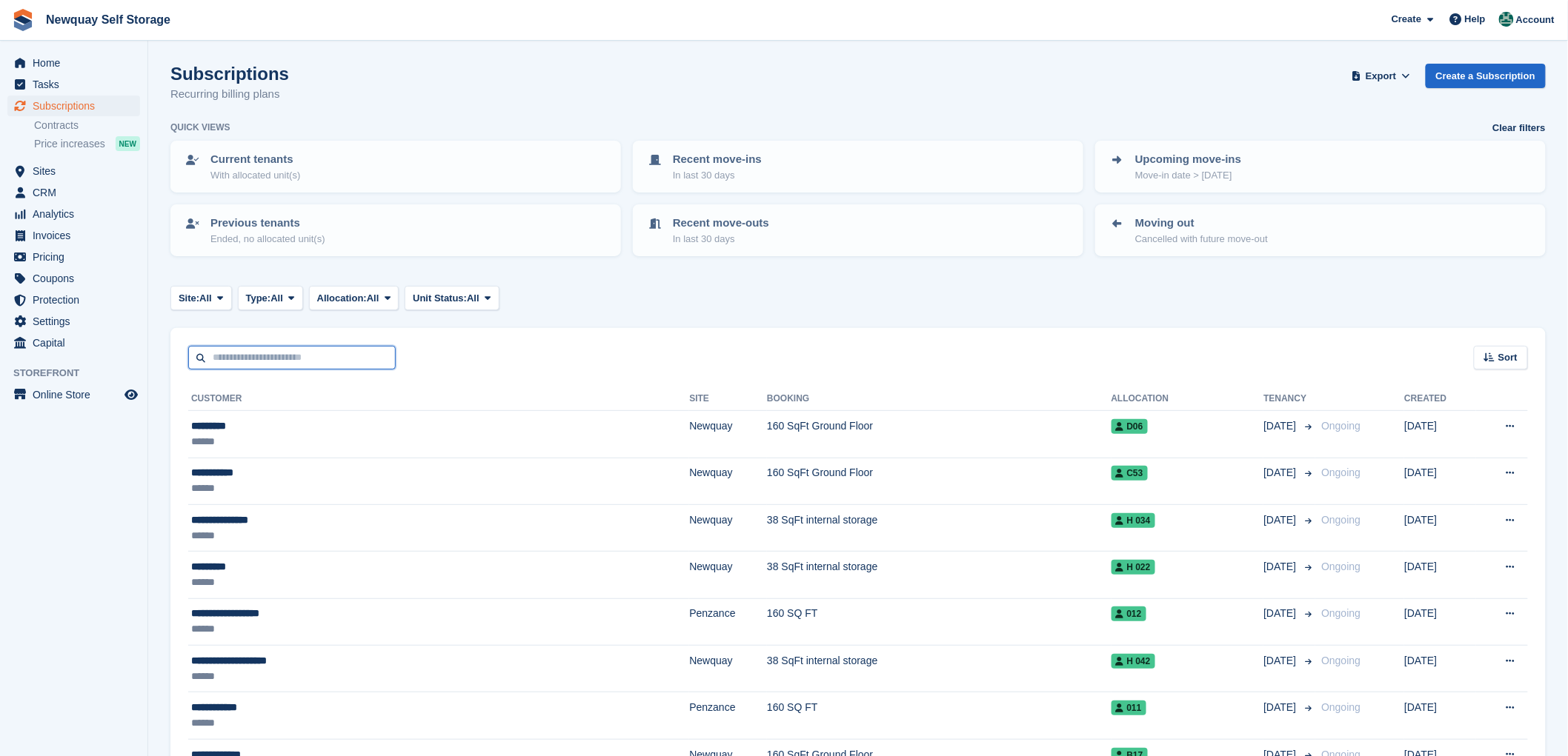
click at [246, 346] on input "text" at bounding box center [292, 358] width 207 height 25
type input "*****"
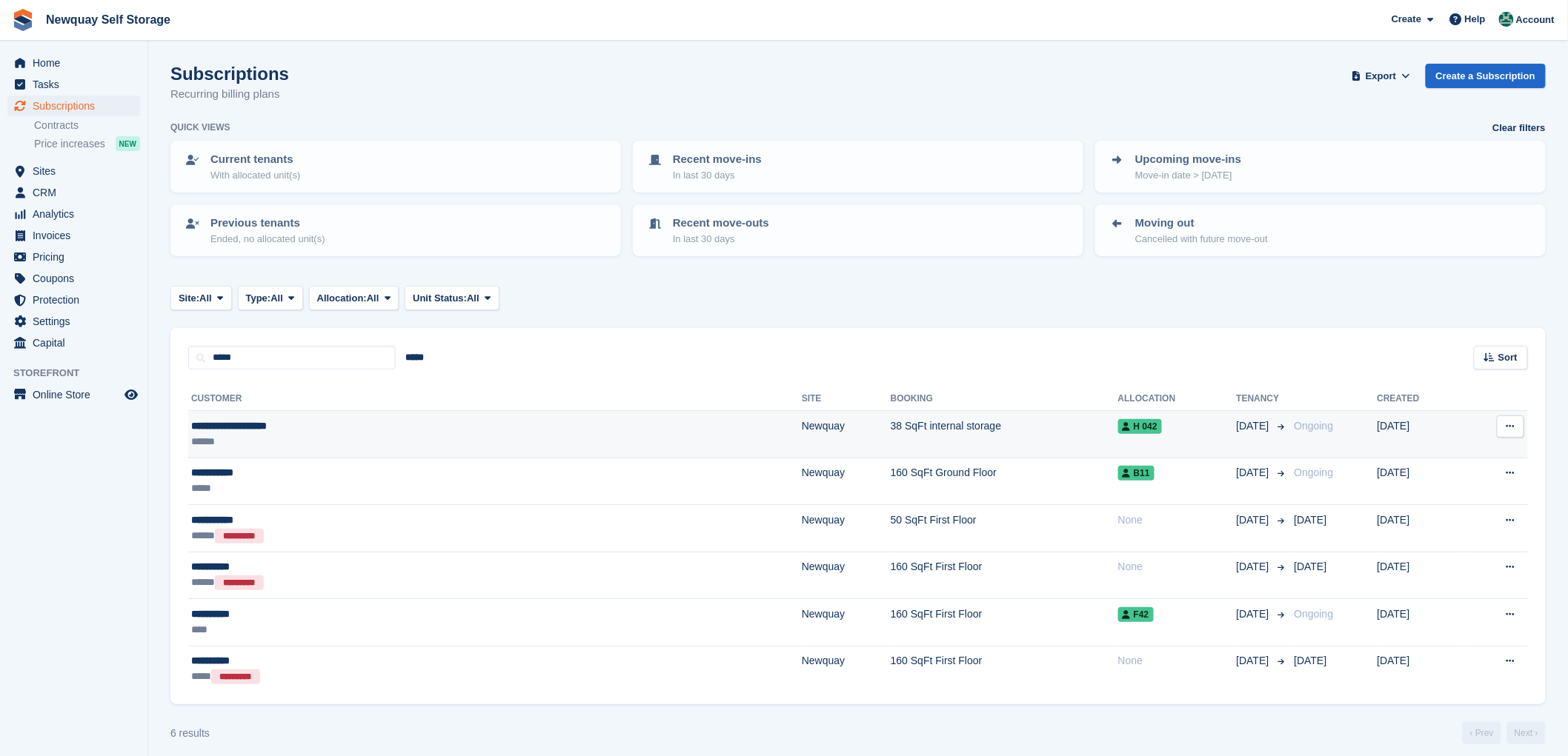
click at [234, 419] on div "**********" at bounding box center [338, 426] width 296 height 16
